Goal: Task Accomplishment & Management: Use online tool/utility

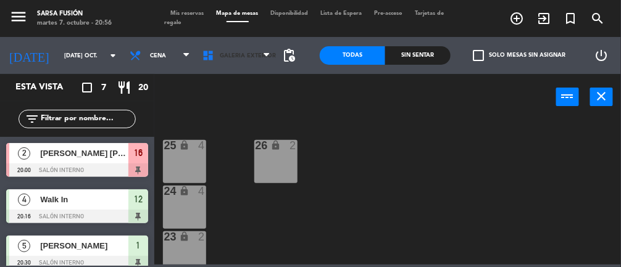
click at [236, 63] on span "Galeria Exterior" at bounding box center [236, 55] width 80 height 27
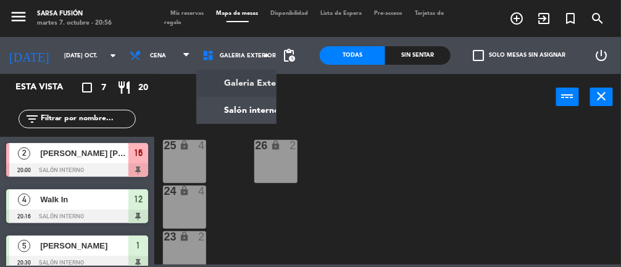
click at [264, 105] on ng-component "menu Sarsa Fusión martes 7. octubre - 20:56 Mis reservas Mapa de mesas Disponib…" at bounding box center [310, 132] width 621 height 265
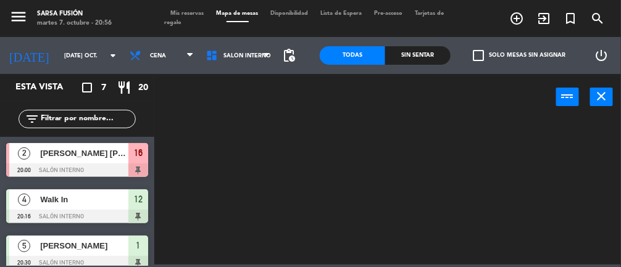
click at [429, 60] on div "Sin sentar" at bounding box center [417, 55] width 65 height 19
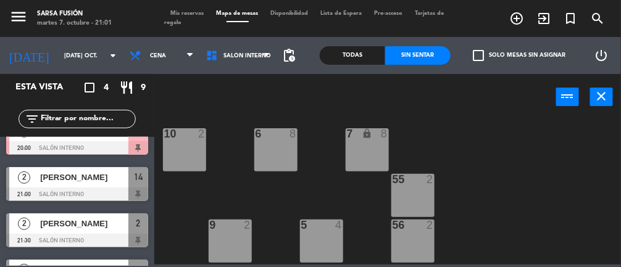
scroll to position [11, 0]
click at [363, 141] on div "7 lock 8" at bounding box center [367, 150] width 43 height 43
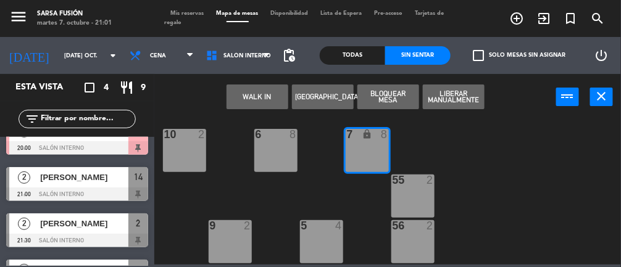
click at [238, 103] on button "WALK IN" at bounding box center [257, 97] width 62 height 25
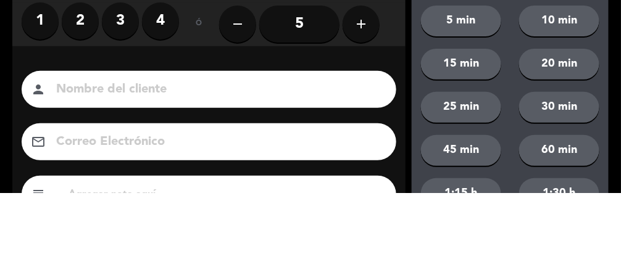
click at [367, 98] on icon "add" at bounding box center [361, 98] width 15 height 15
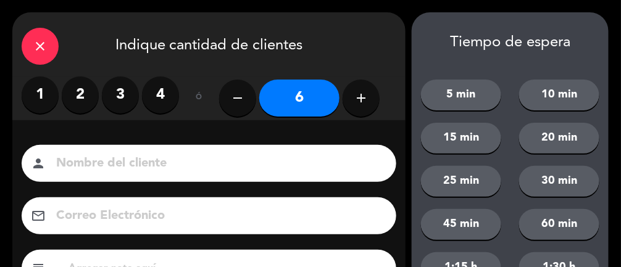
click at [368, 25] on div "close Indique cantidad de clientes" at bounding box center [208, 44] width 393 height 64
click at [365, 100] on icon "add" at bounding box center [361, 98] width 15 height 15
click at [364, 102] on icon "add" at bounding box center [361, 98] width 15 height 15
type input "8"
click at [308, 92] on input "8" at bounding box center [299, 98] width 80 height 37
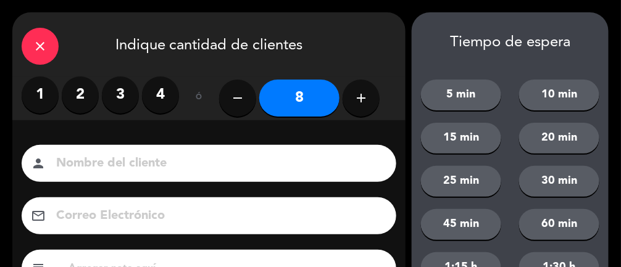
scroll to position [150, 0]
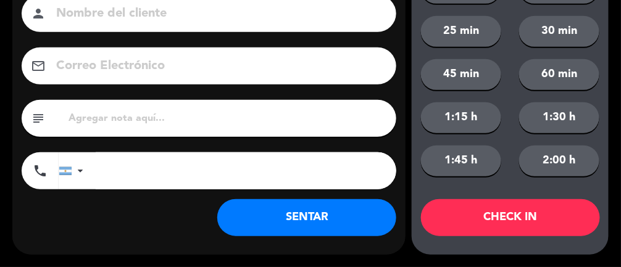
click at [323, 229] on button "SENTAR" at bounding box center [306, 217] width 179 height 37
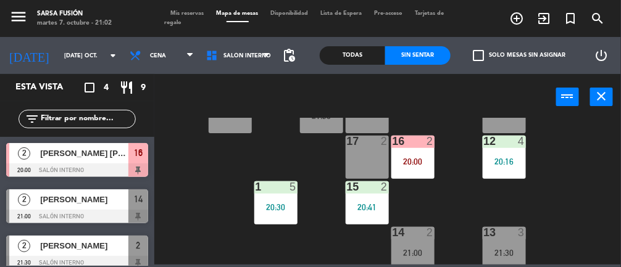
scroll to position [283, 0]
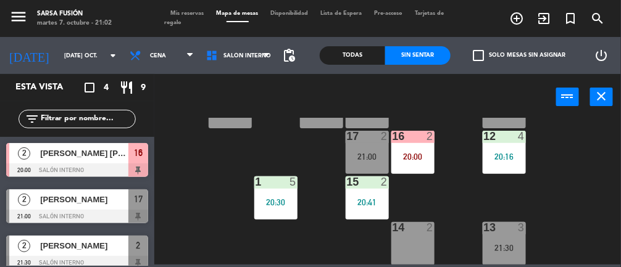
click at [422, 244] on div "14 2" at bounding box center [412, 243] width 43 height 43
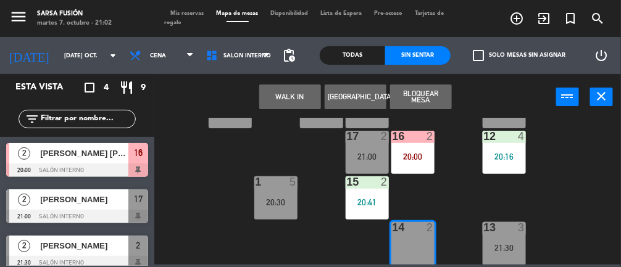
click at [296, 95] on button "WALK IN" at bounding box center [290, 97] width 62 height 25
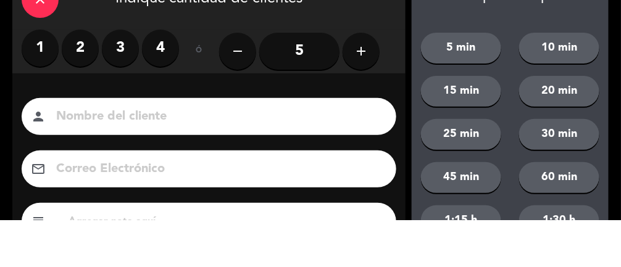
click at [75, 109] on label "2" at bounding box center [80, 95] width 37 height 37
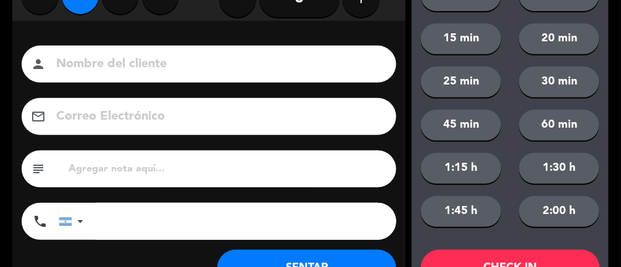
scroll to position [150, 0]
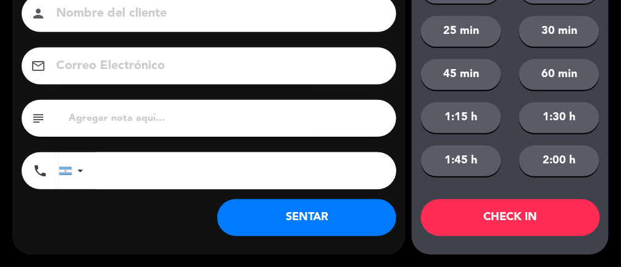
click at [344, 216] on button "SENTAR" at bounding box center [306, 217] width 179 height 37
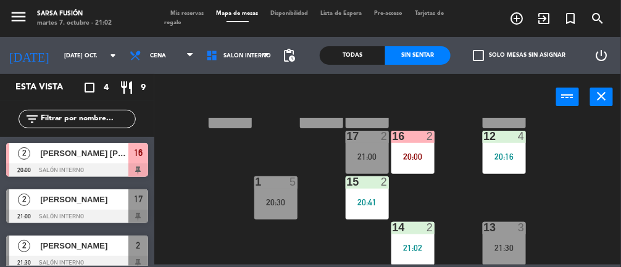
click at [420, 251] on div "21:02" at bounding box center [412, 248] width 43 height 9
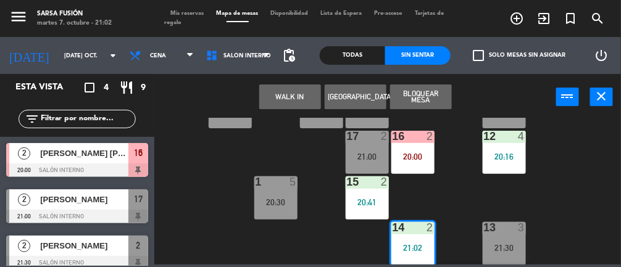
click at [369, 156] on div "21:00" at bounding box center [367, 156] width 43 height 9
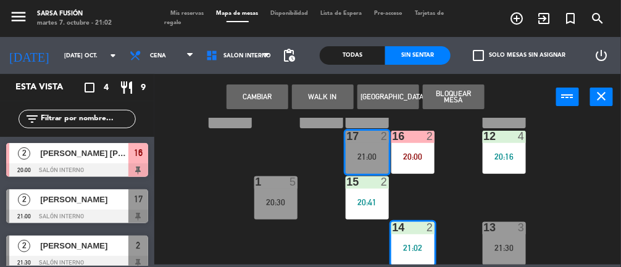
click at [268, 99] on button "Cambiar" at bounding box center [257, 97] width 62 height 25
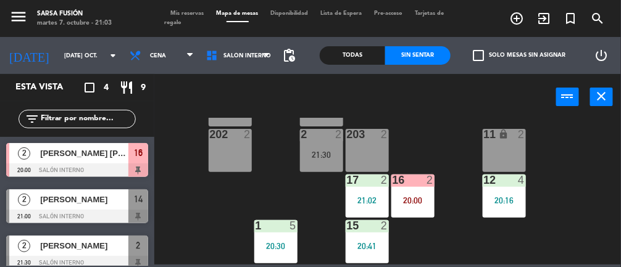
scroll to position [236, 0]
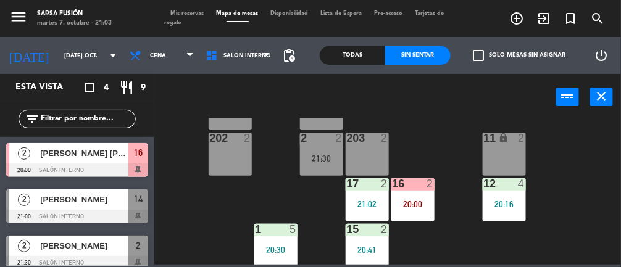
click at [59, 159] on span "[PERSON_NAME] [PERSON_NAME]" at bounding box center [84, 153] width 88 height 13
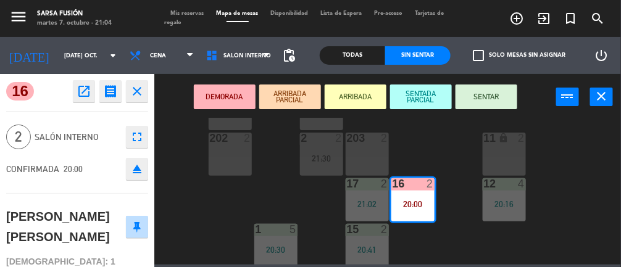
click at [500, 102] on button "SENTAR" at bounding box center [486, 97] width 62 height 25
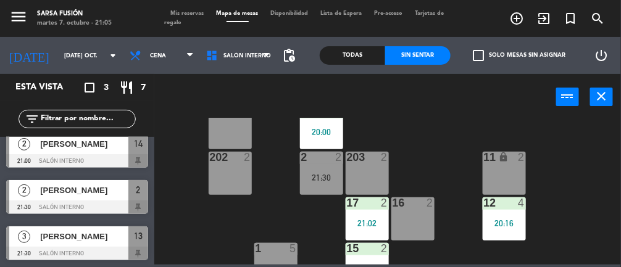
scroll to position [0, 0]
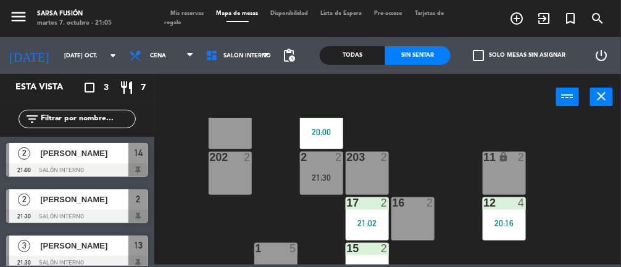
click at [87, 165] on div at bounding box center [77, 171] width 142 height 14
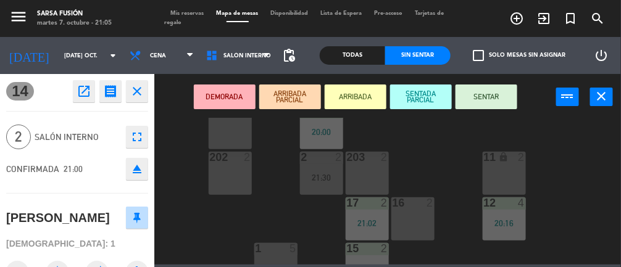
click at [582, 212] on div "6 8 7 lock 8 21:01 10 2 55 2 9 2 5 4 56 2 8 2 57 2 4 2 3 2 20:00 202 2 2 2 21:3…" at bounding box center [390, 191] width 460 height 147
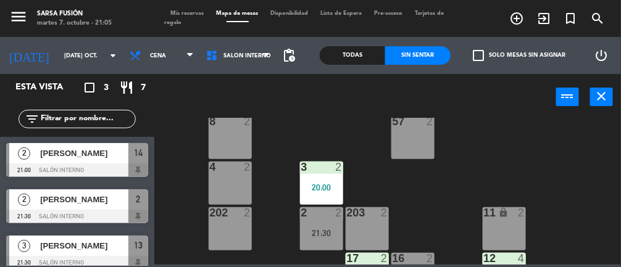
scroll to position [160, 0]
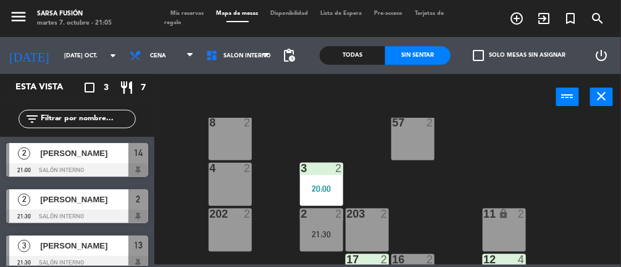
click at [238, 189] on div "4 2" at bounding box center [230, 184] width 43 height 43
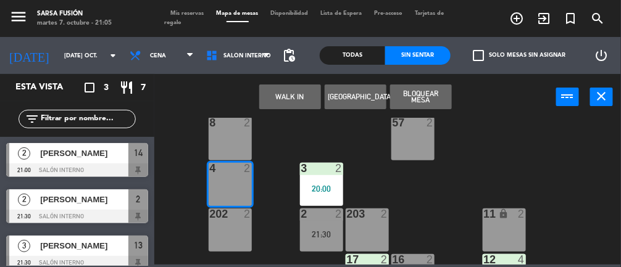
click at [286, 97] on button "WALK IN" at bounding box center [290, 97] width 62 height 25
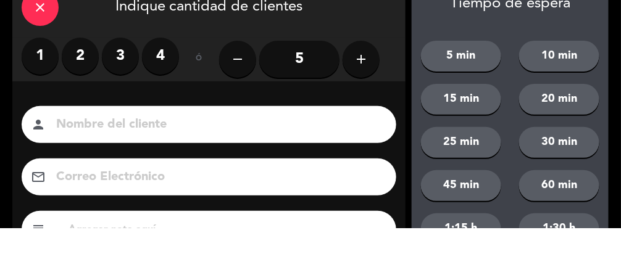
click at [40, 54] on div "close" at bounding box center [40, 46] width 37 height 37
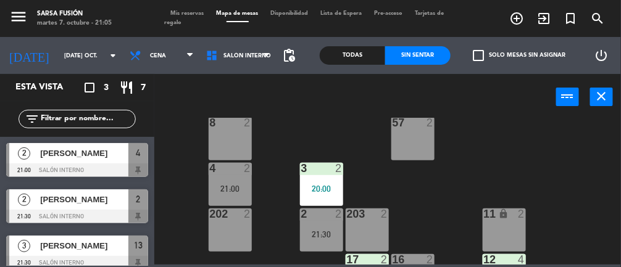
click at [233, 186] on div "21:00" at bounding box center [230, 188] width 43 height 9
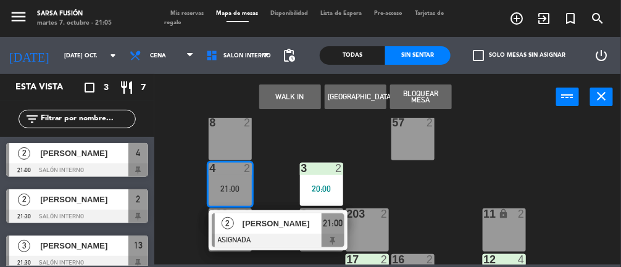
click at [289, 234] on div at bounding box center [278, 241] width 133 height 14
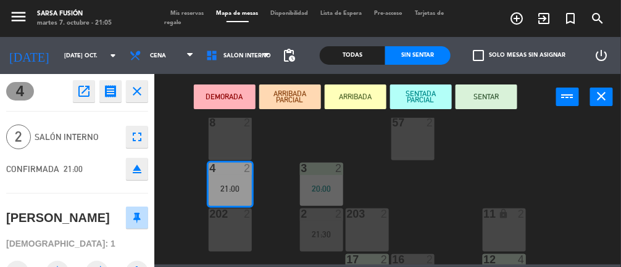
click at [482, 94] on button "SENTAR" at bounding box center [486, 97] width 62 height 25
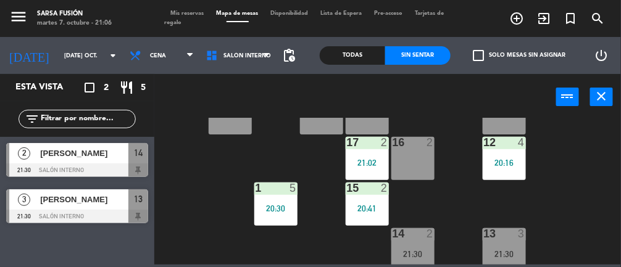
scroll to position [283, 0]
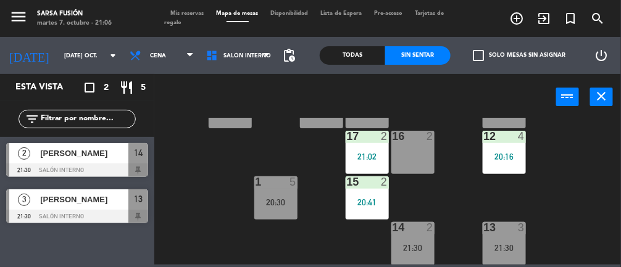
click at [57, 218] on div at bounding box center [77, 217] width 142 height 14
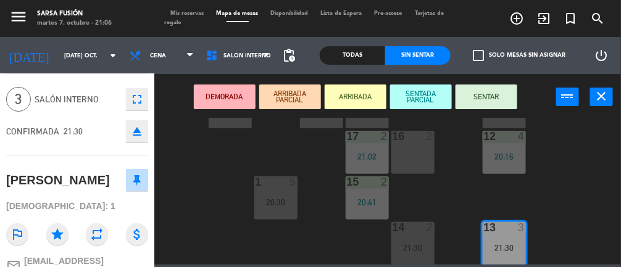
scroll to position [43, 0]
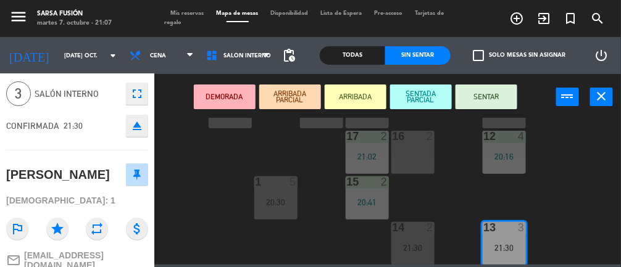
click at [207, 215] on div "6 8 7 lock 8 21:01 10 2 55 2 9 2 5 4 56 2 8 2 57 2 4 2 21:00 3 2 20:00 202 2 2 …" at bounding box center [390, 191] width 460 height 147
